Goal: Download file/media

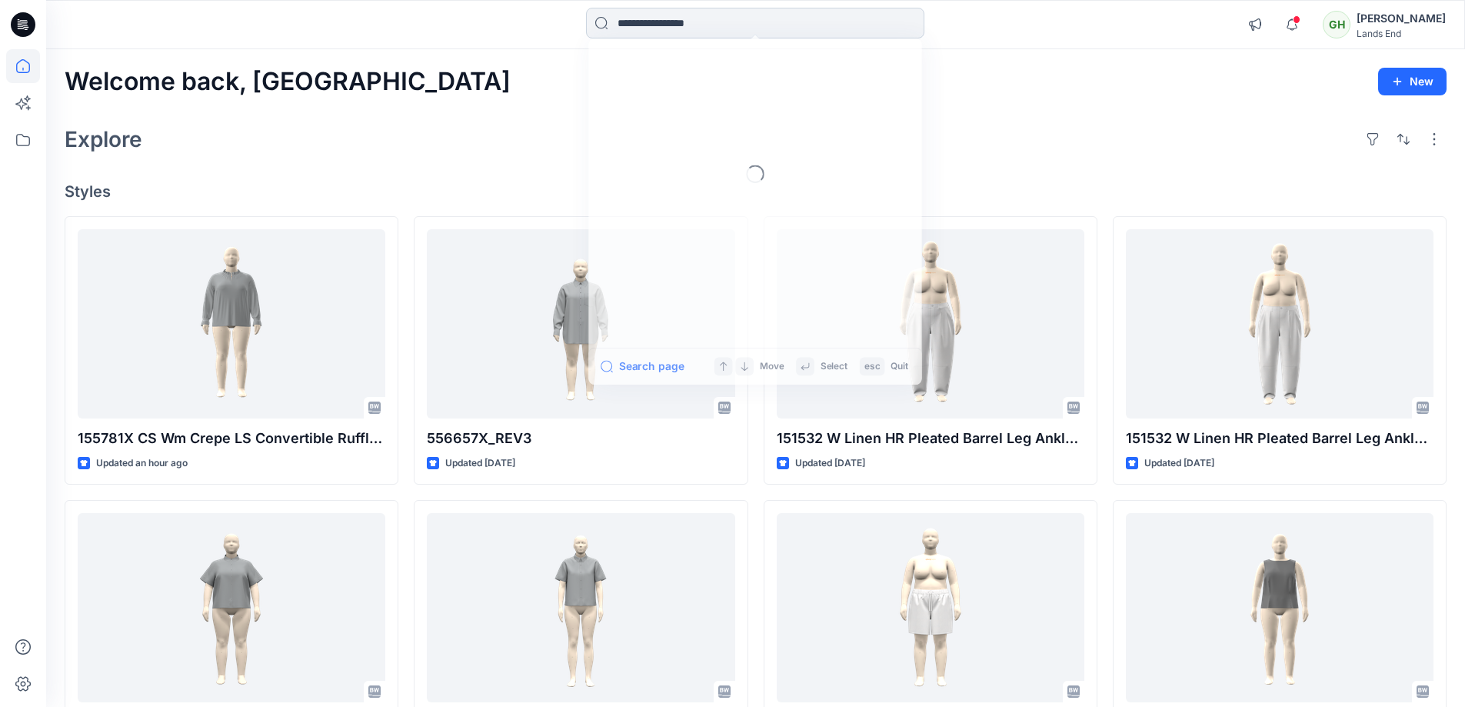
click at [667, 26] on input at bounding box center [755, 23] width 338 height 31
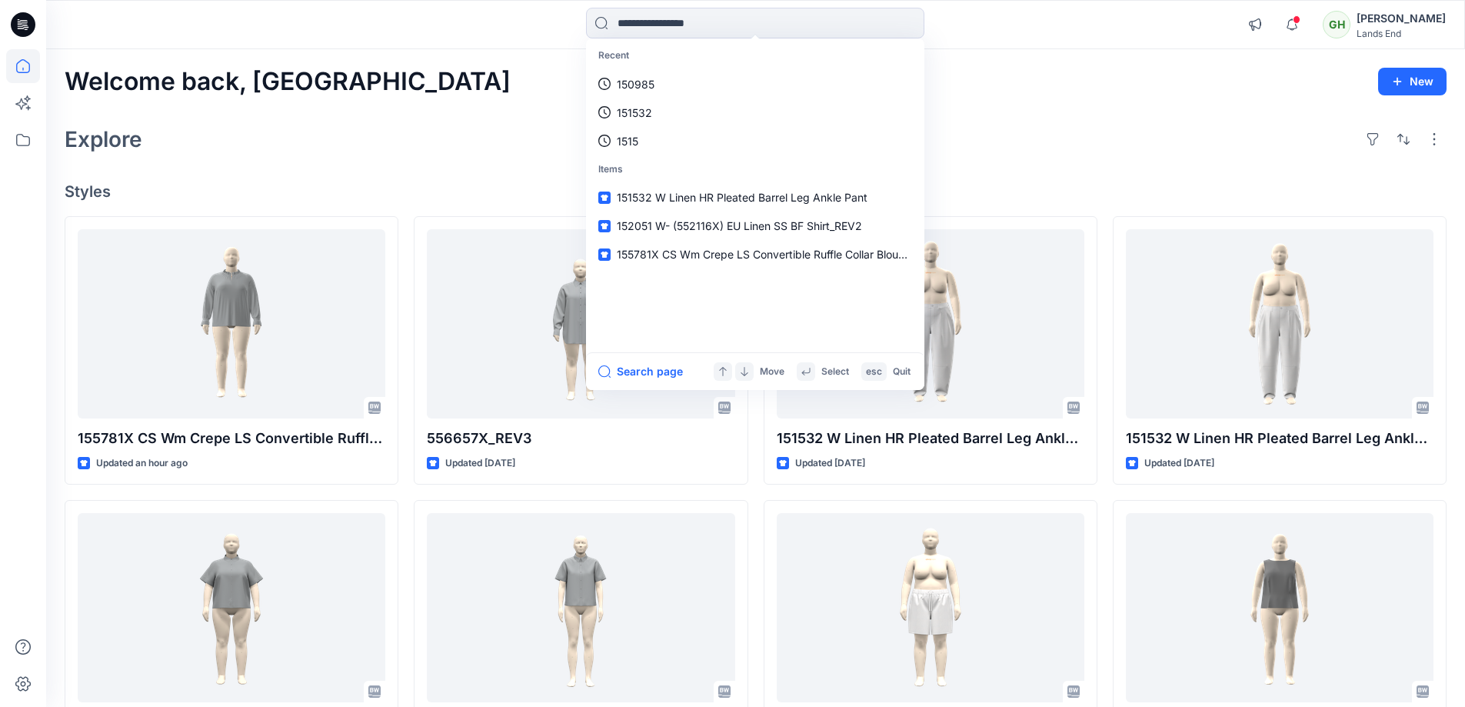
click at [1201, 119] on div "Welcome back, Gayan New Explore Styles 155781X CS Wm Crepe LS Convertible Ruffl…" at bounding box center [755, 587] width 1419 height 1077
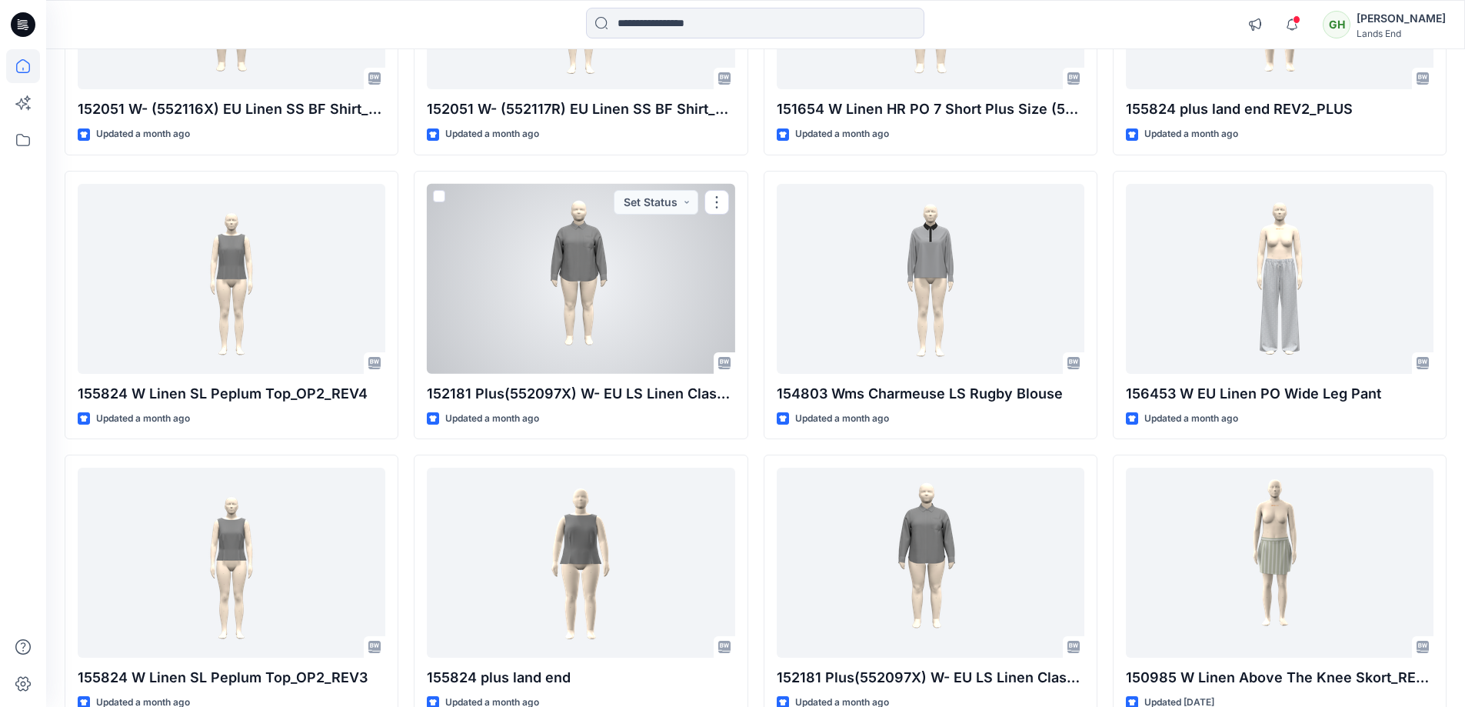
scroll to position [342, 0]
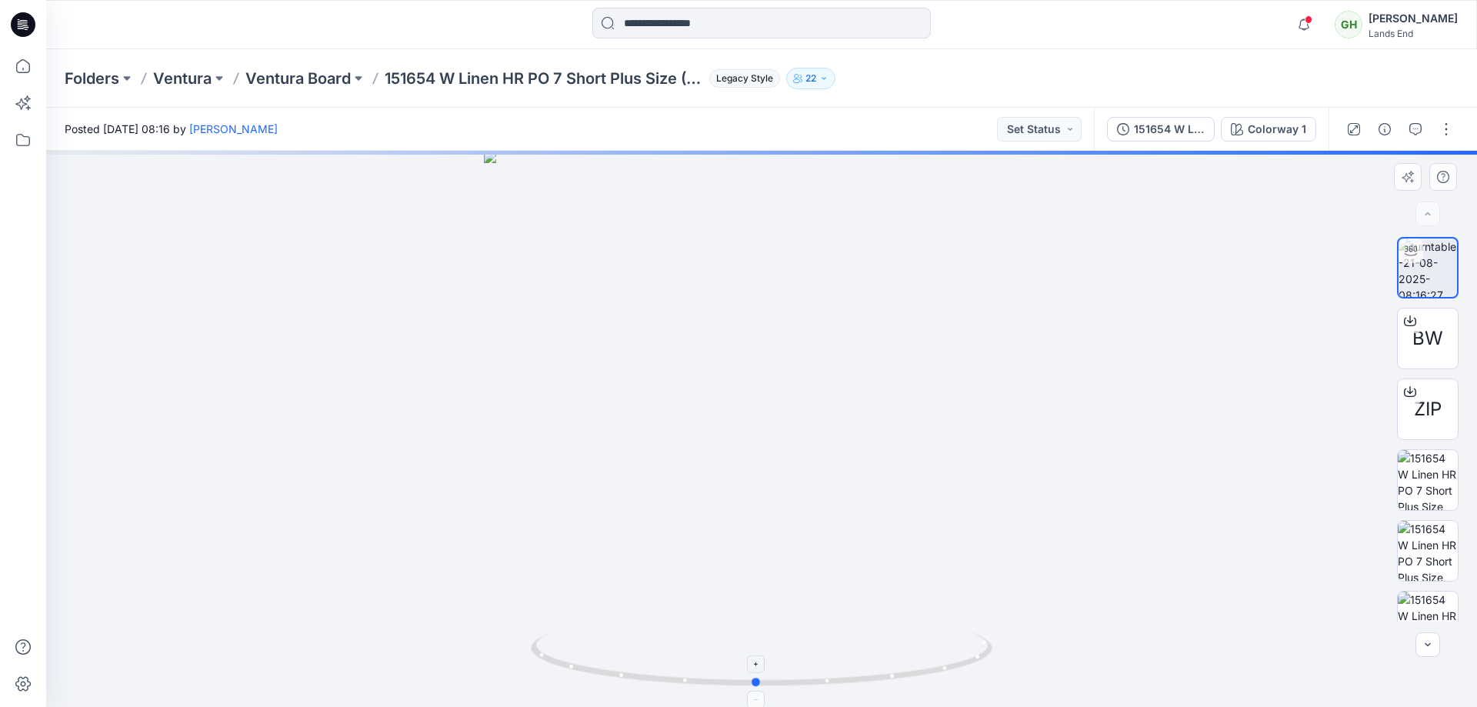
drag, startPoint x: 937, startPoint y: 666, endPoint x: 762, endPoint y: 652, distance: 176.0
click at [769, 653] on icon at bounding box center [763, 661] width 465 height 58
click at [728, 642] on icon at bounding box center [763, 661] width 465 height 58
drag, startPoint x: 959, startPoint y: 670, endPoint x: 904, endPoint y: 672, distance: 55.4
click at [904, 672] on icon at bounding box center [763, 661] width 465 height 58
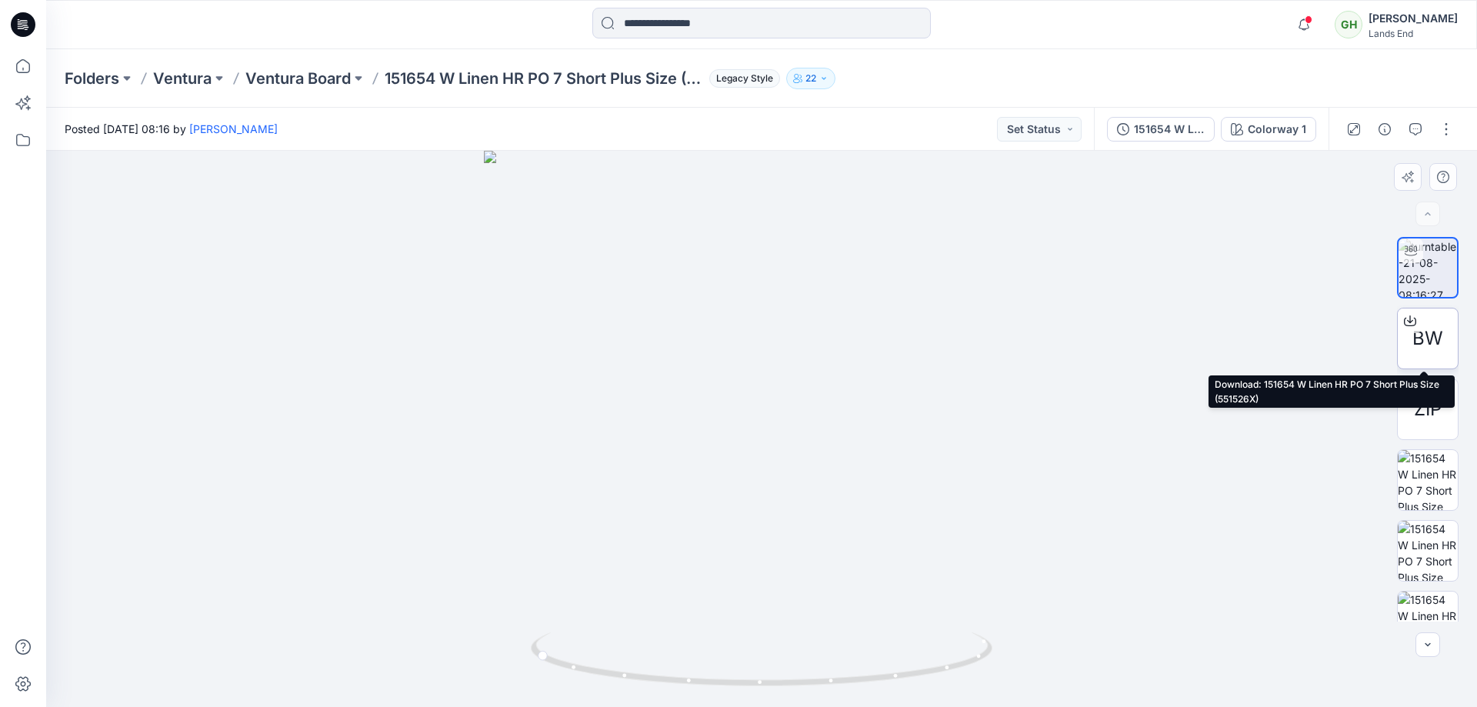
click at [1415, 343] on span "BW" at bounding box center [1427, 339] width 31 height 28
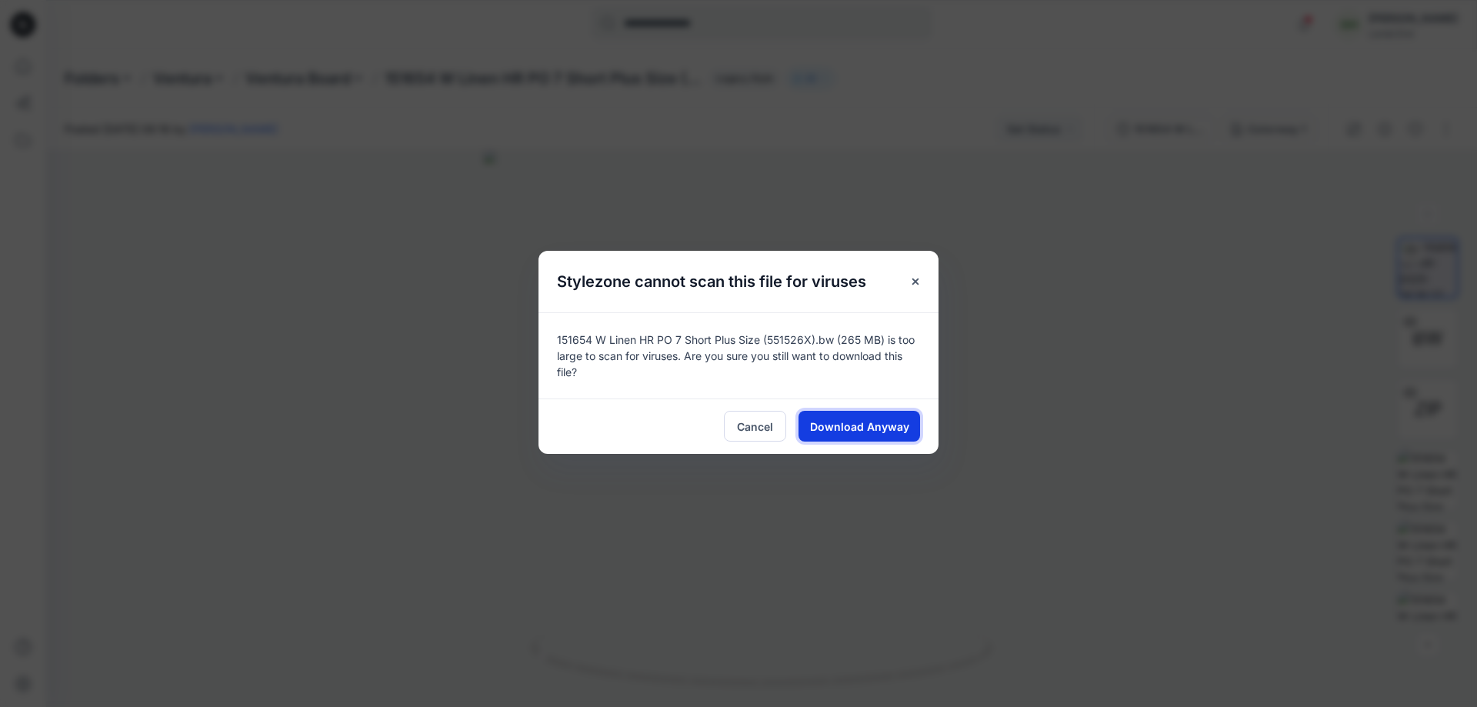
click at [896, 427] on span "Download Anyway" at bounding box center [859, 426] width 99 height 16
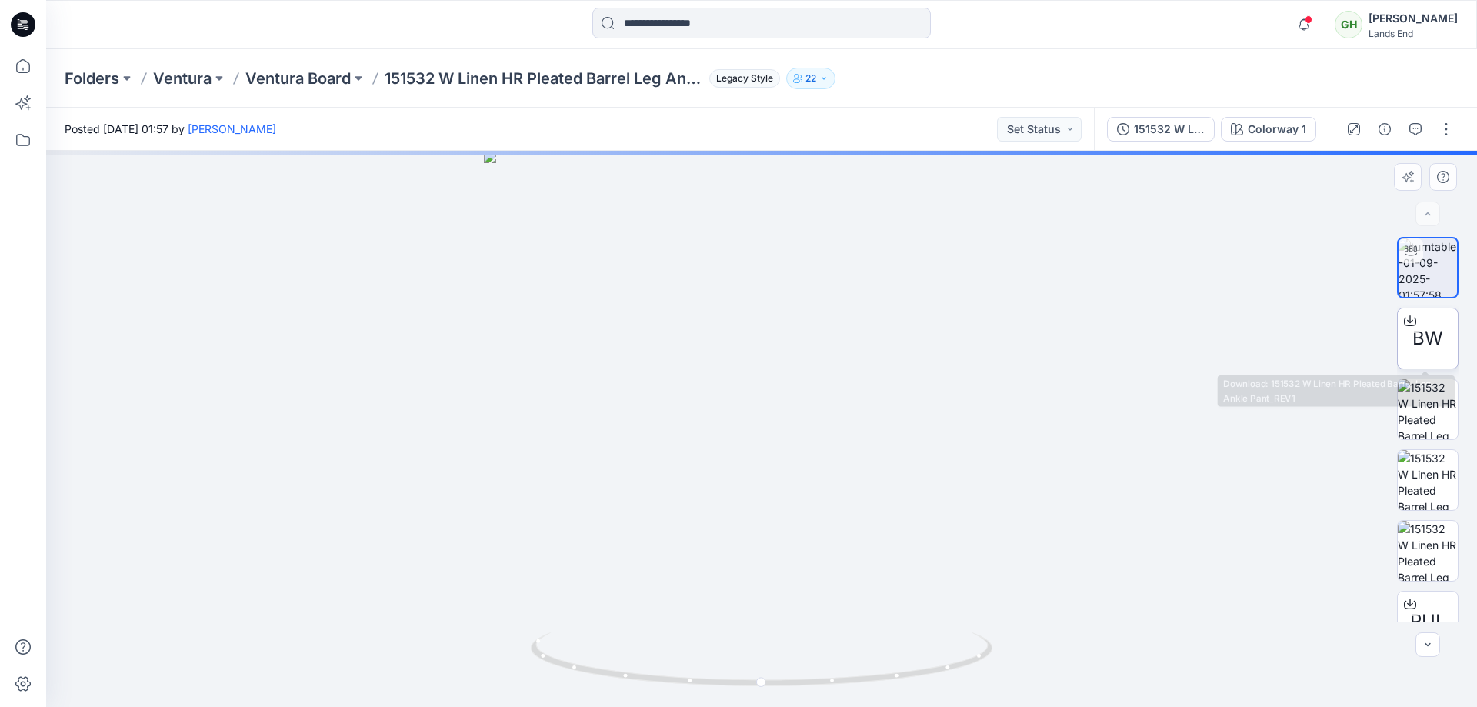
click at [1422, 347] on span "BW" at bounding box center [1427, 339] width 31 height 28
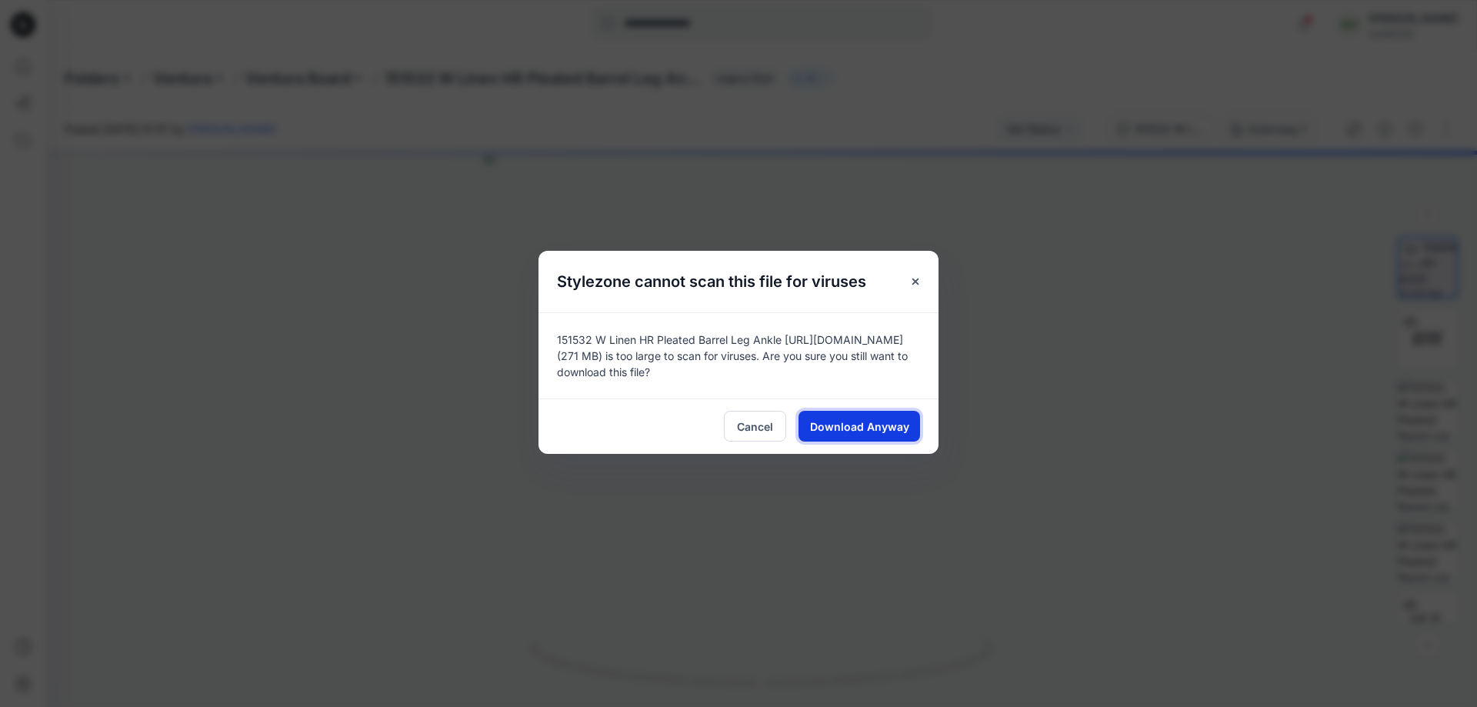
click at [879, 432] on span "Download Anyway" at bounding box center [859, 426] width 99 height 16
